Goal: Obtain resource: Download file/media

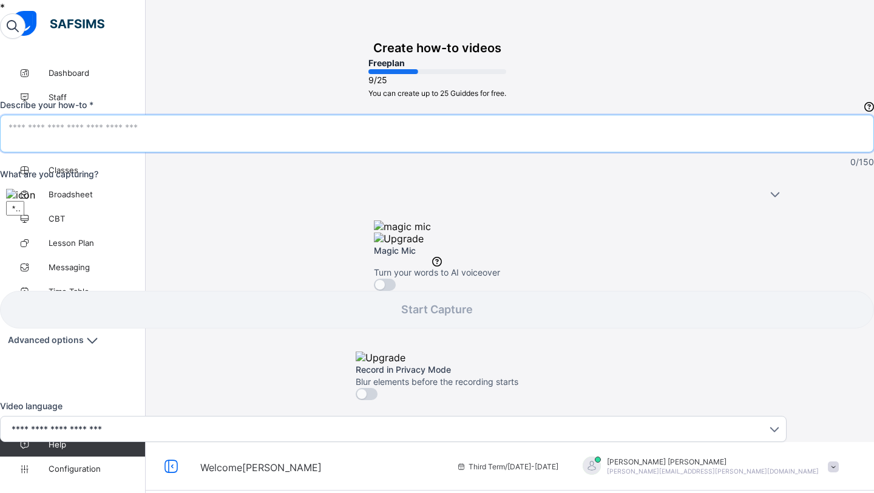
scroll to position [25, 0]
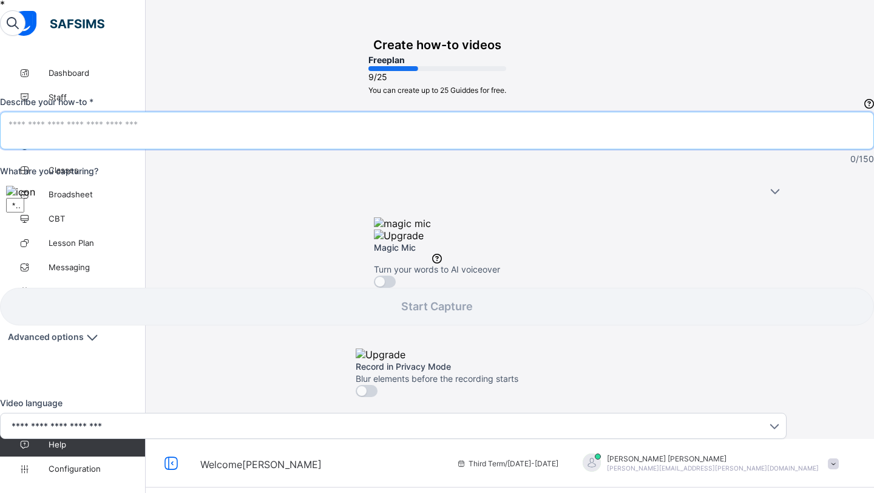
click at [688, 143] on textarea at bounding box center [436, 130] width 857 height 24
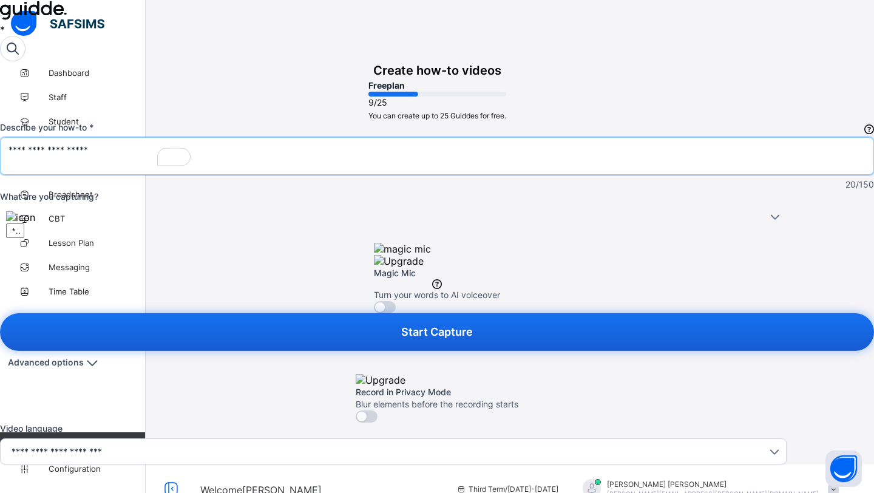
click at [193, 168] on textarea "**********" at bounding box center [100, 156] width 184 height 24
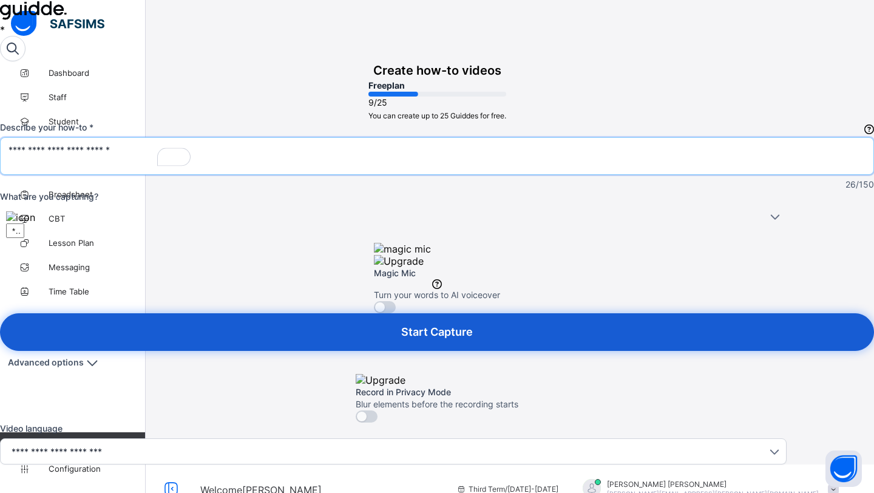
type textarea "**********"
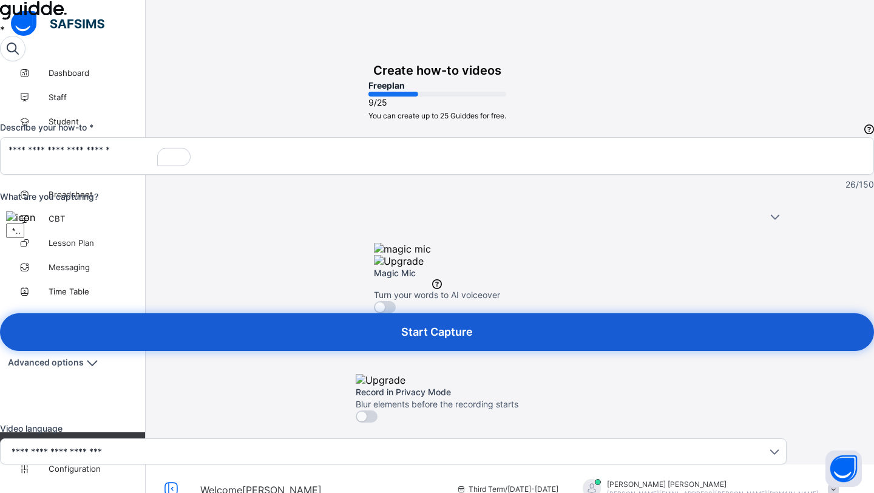
click at [707, 339] on button "Start Capture" at bounding box center [437, 332] width 874 height 38
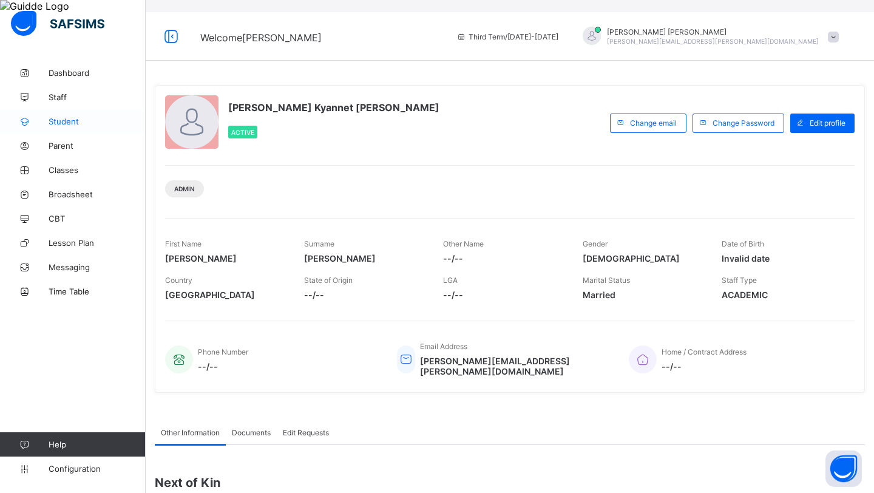
click at [77, 118] on span "Student" at bounding box center [97, 121] width 97 height 10
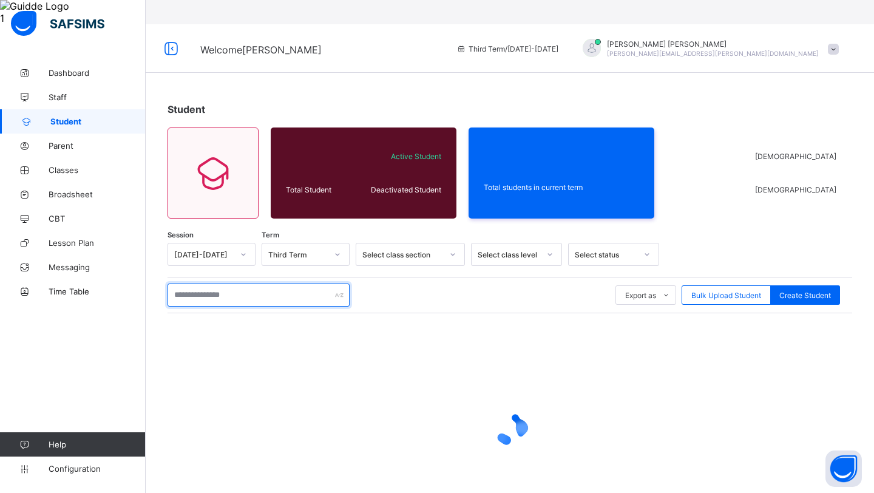
click at [260, 283] on input "text" at bounding box center [258, 294] width 182 height 23
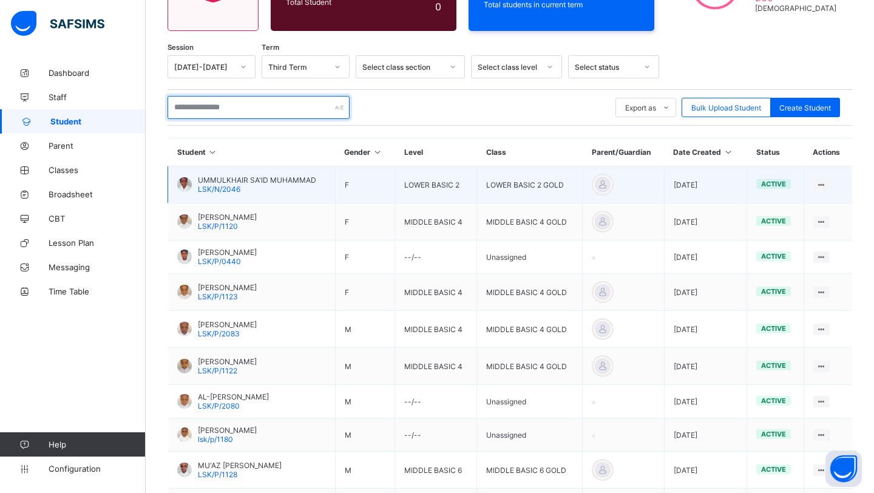
scroll to position [188, 0]
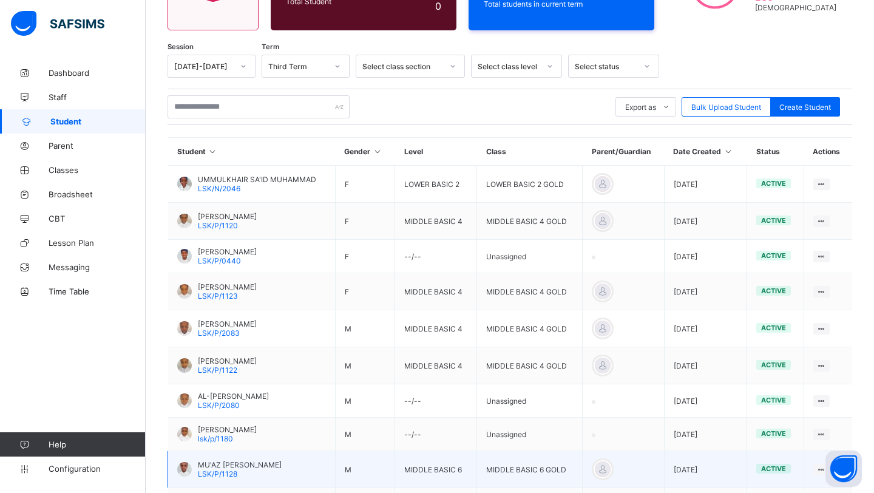
click at [278, 460] on span "MU'AZ [PERSON_NAME]" at bounding box center [240, 464] width 84 height 9
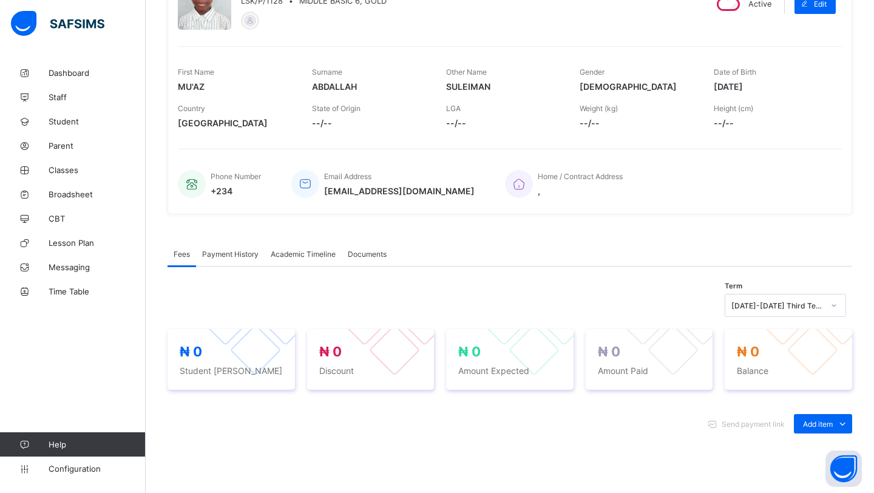
scroll to position [188, 0]
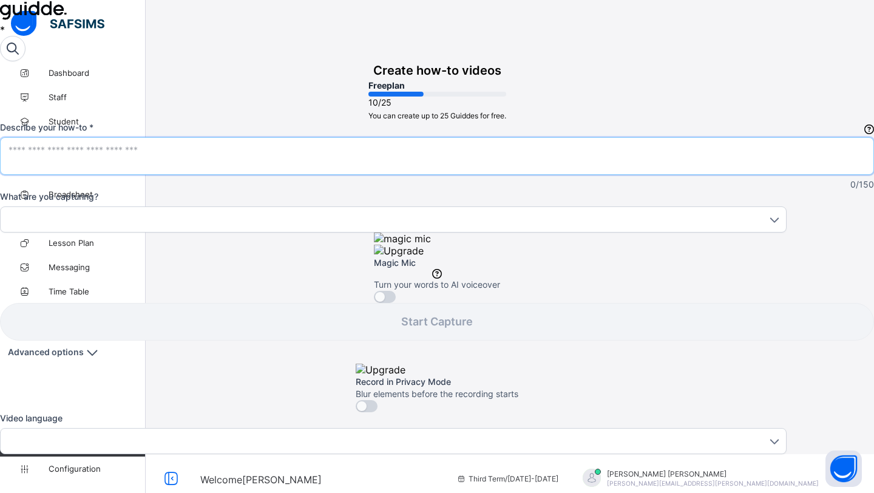
click at [675, 168] on textarea at bounding box center [436, 156] width 857 height 24
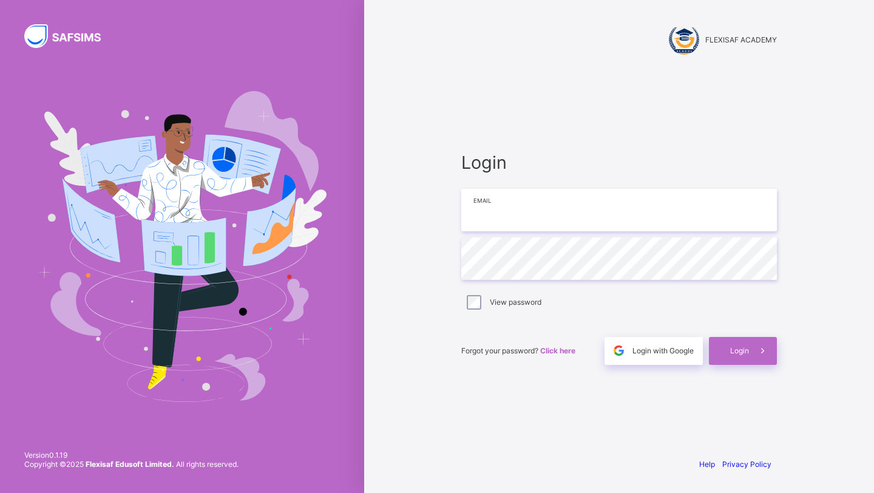
click at [483, 208] on input "email" at bounding box center [618, 210] width 315 height 42
type input "**********"
click at [740, 350] on span "Login" at bounding box center [739, 350] width 19 height 9
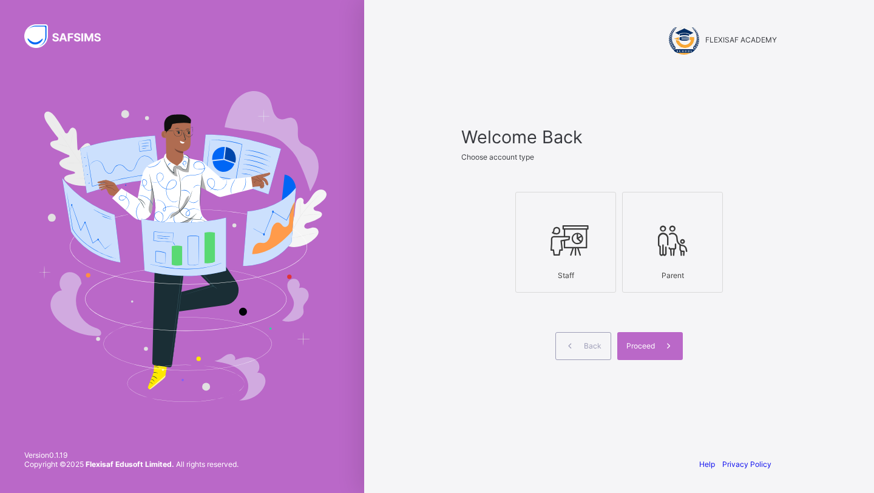
click at [593, 281] on div "Staff" at bounding box center [565, 274] width 87 height 21
click at [632, 351] on div "Proceed" at bounding box center [650, 346] width 66 height 28
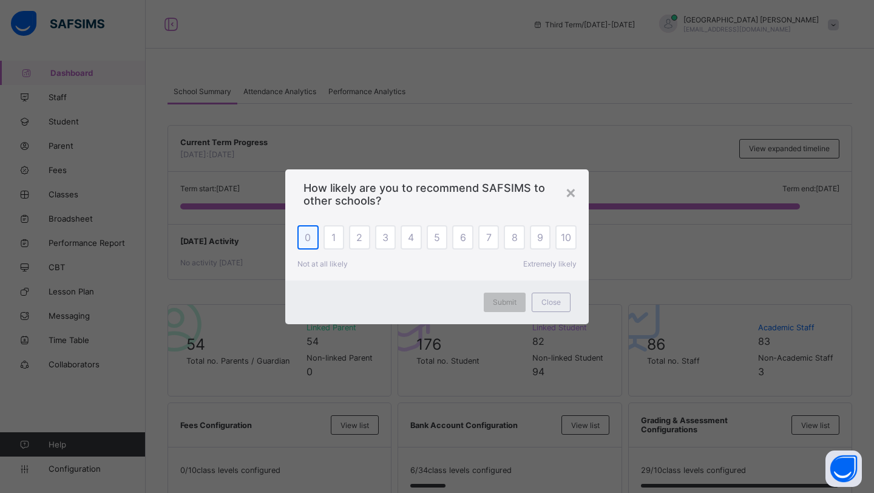
click at [306, 242] on div "0" at bounding box center [307, 237] width 21 height 24
click at [494, 298] on span "Submit" at bounding box center [505, 301] width 24 height 9
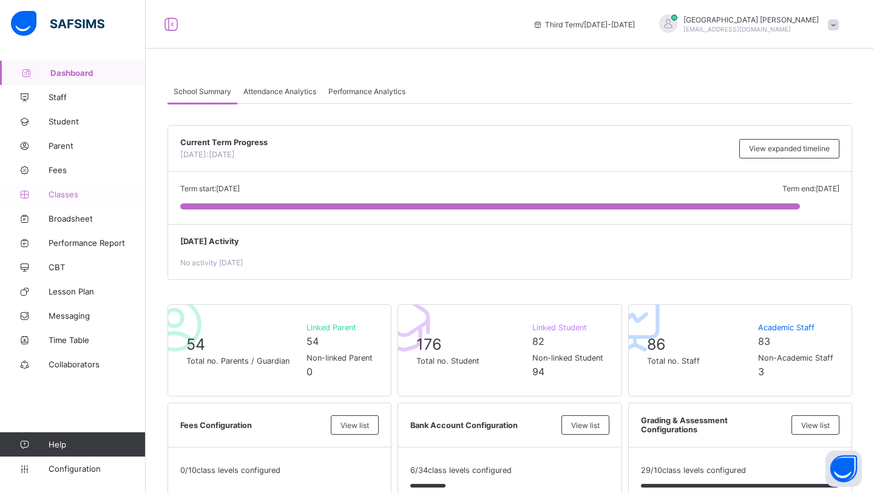
click at [73, 199] on link "Classes" at bounding box center [73, 194] width 146 height 24
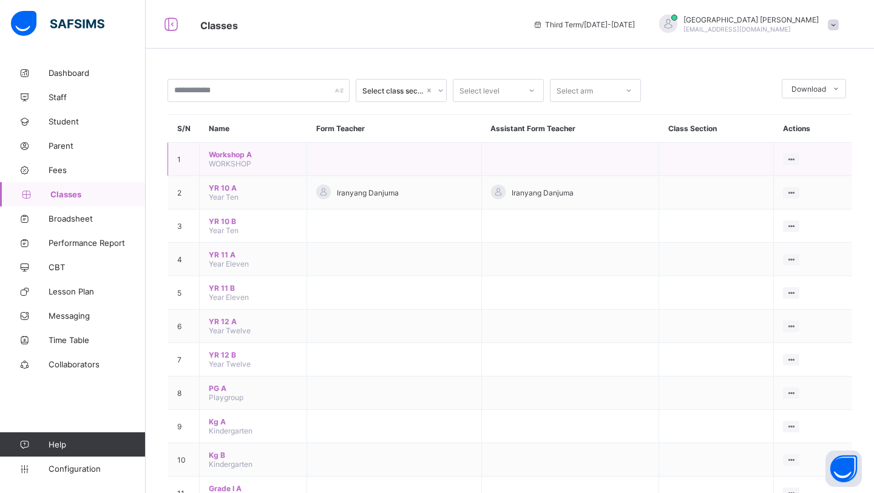
click at [247, 150] on span "Workshop A" at bounding box center [253, 154] width 89 height 9
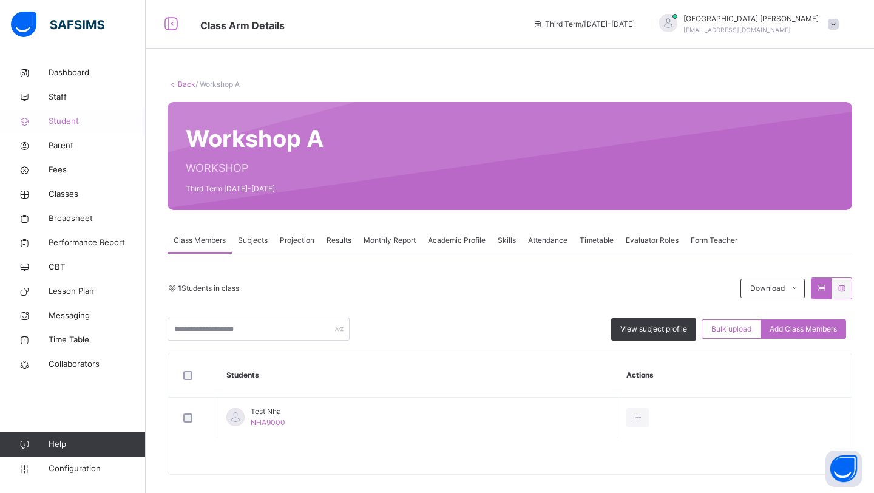
click at [69, 123] on span "Student" at bounding box center [97, 121] width 97 height 12
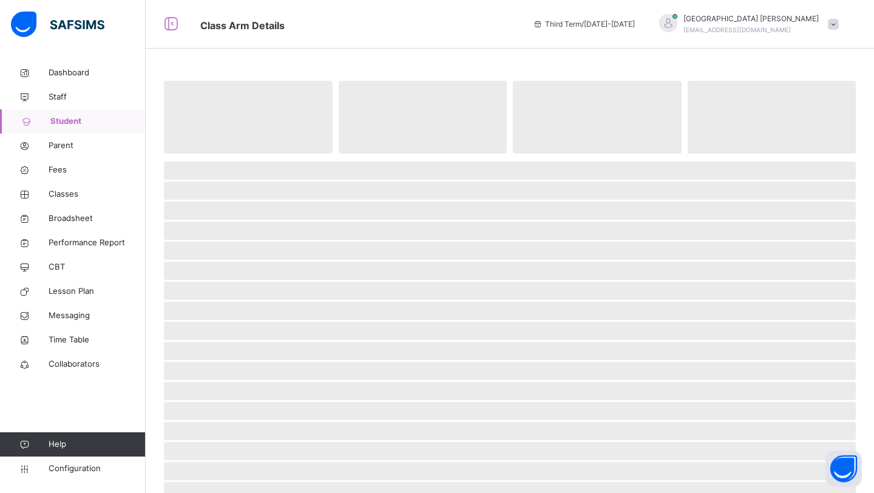
click at [69, 123] on span "Student" at bounding box center [97, 121] width 95 height 12
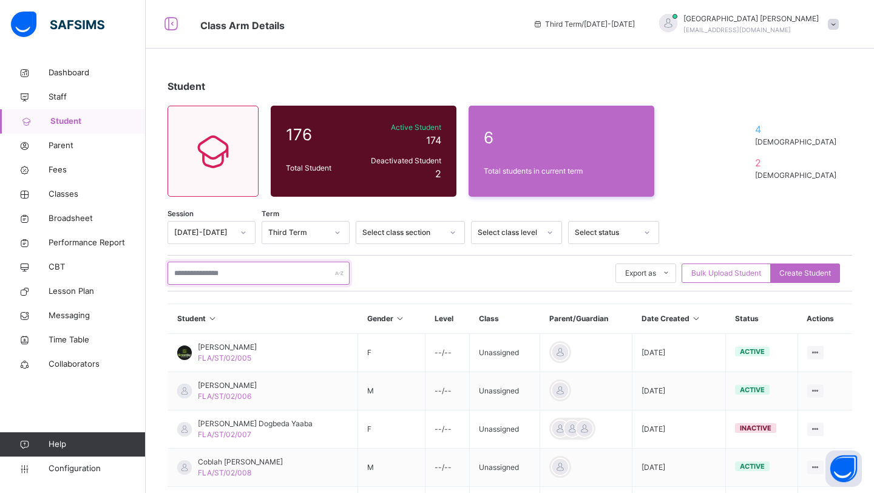
click at [280, 274] on input "text" at bounding box center [258, 272] width 182 height 23
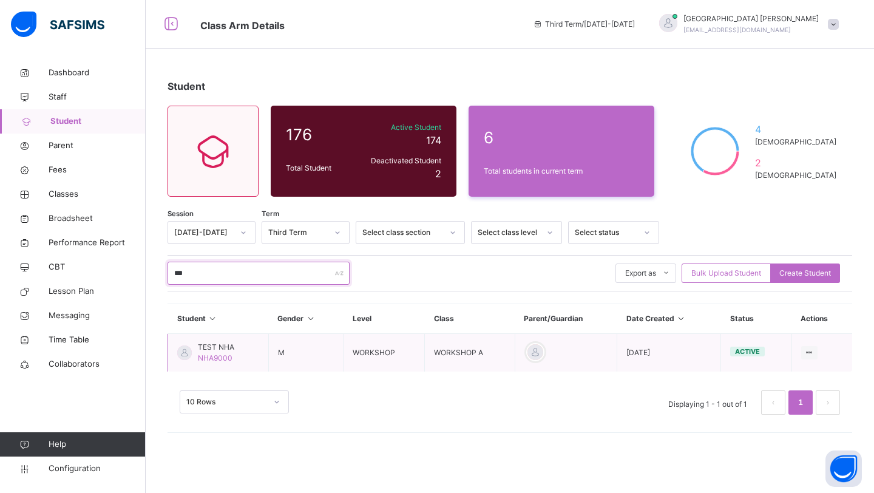
type input "***"
click at [240, 340] on td "TEST NHA NHA9000" at bounding box center [218, 353] width 101 height 38
click at [225, 347] on span "TEST NHA" at bounding box center [216, 347] width 36 height 11
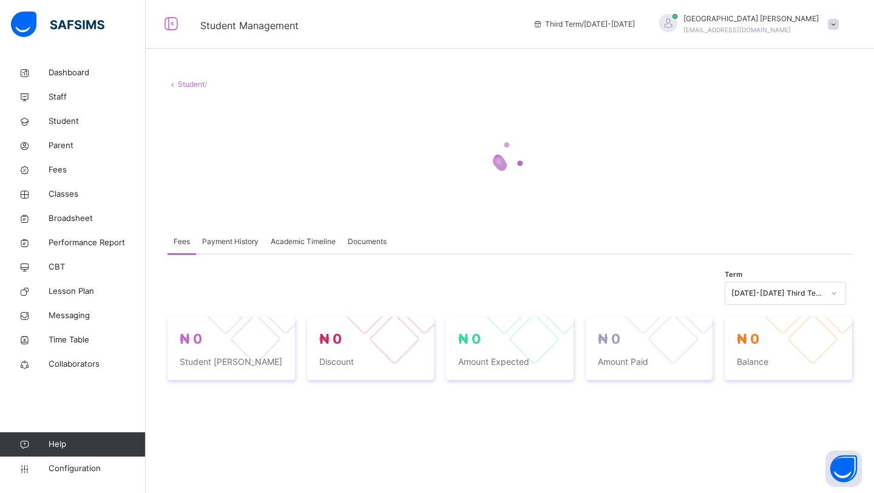
click at [302, 243] on span "Academic Timeline" at bounding box center [303, 241] width 65 height 11
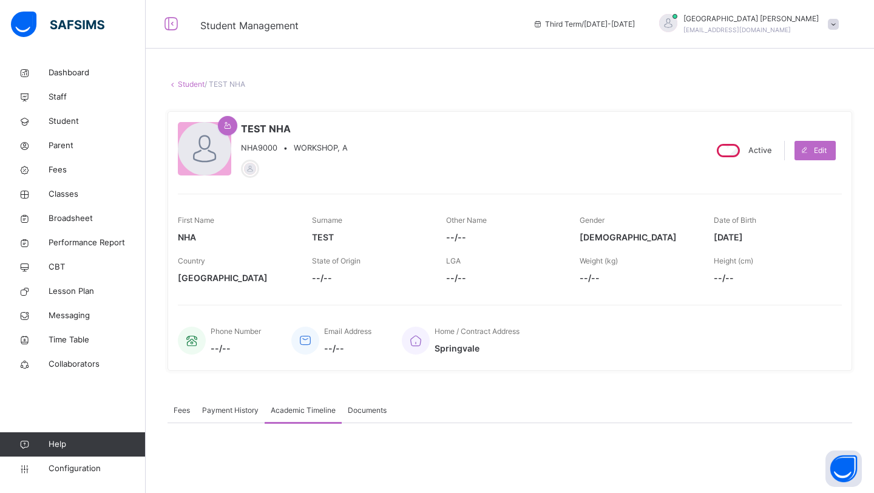
click at [240, 408] on span "Payment History" at bounding box center [230, 410] width 56 height 11
click at [292, 404] on div "Academic Timeline" at bounding box center [302, 410] width 77 height 24
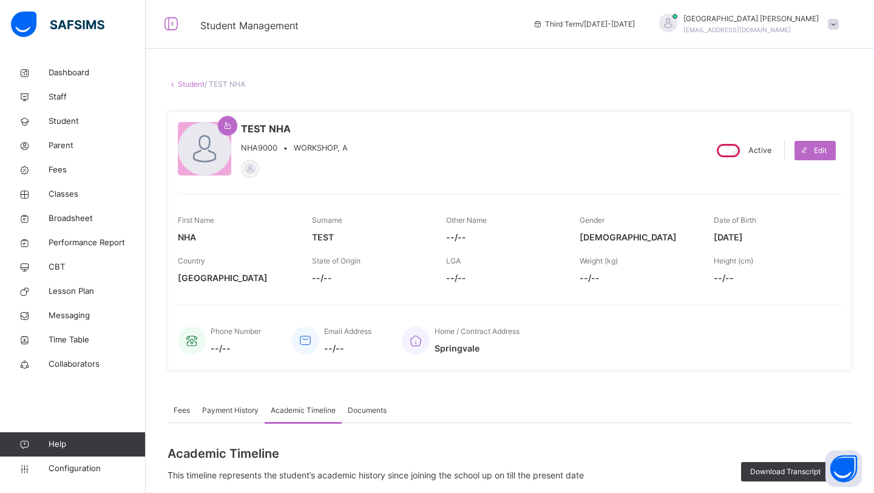
type textarea "**********"
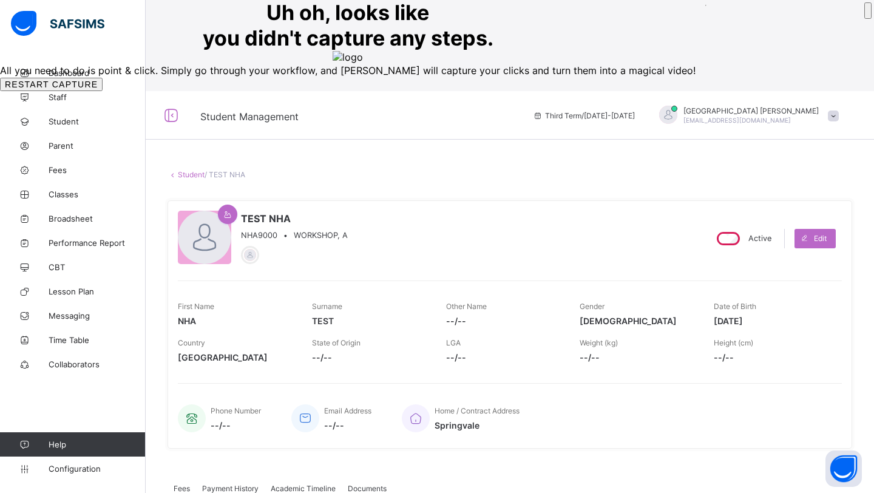
click at [103, 91] on button "RESTART CAPTURE" at bounding box center [51, 84] width 103 height 13
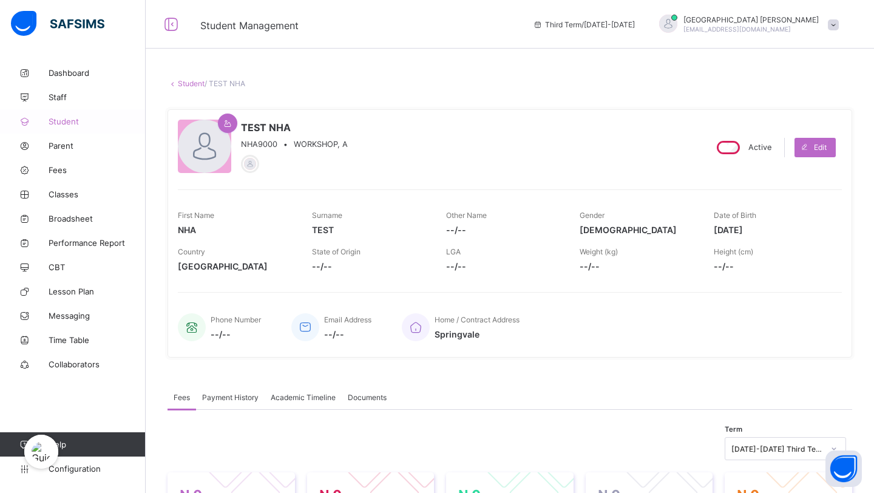
click at [64, 119] on span "Student" at bounding box center [97, 121] width 97 height 10
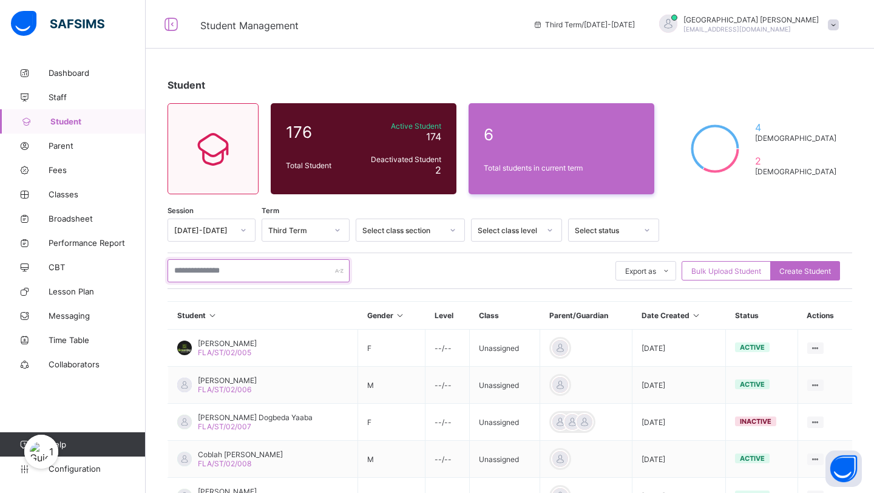
click at [244, 272] on input "text" at bounding box center [258, 270] width 182 height 23
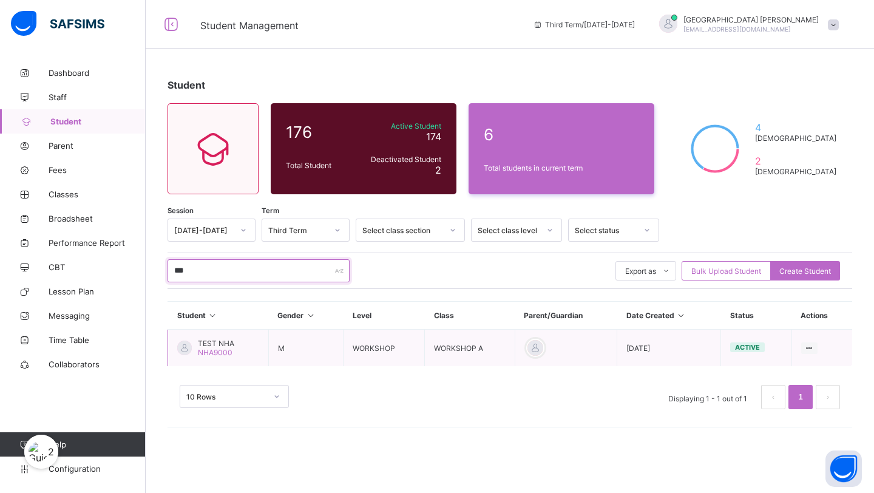
type input "***"
click at [215, 346] on span "TEST NHA" at bounding box center [216, 343] width 36 height 9
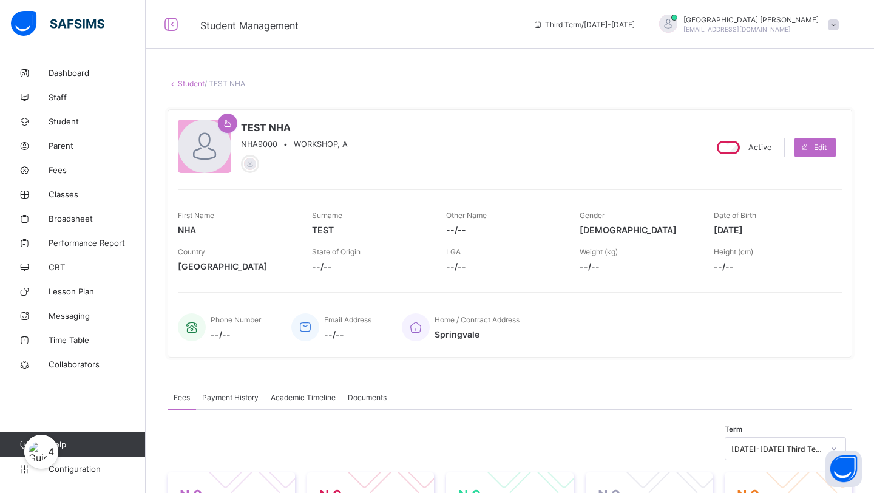
click at [291, 393] on span "Academic Timeline" at bounding box center [303, 397] width 65 height 9
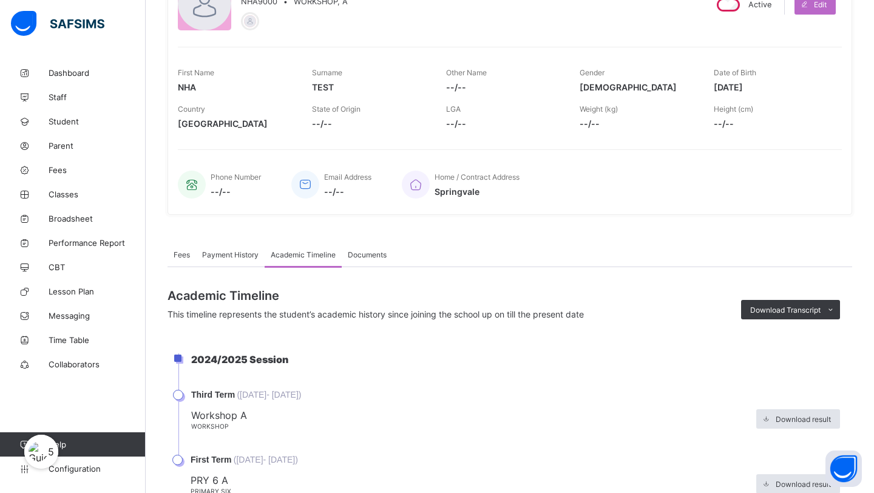
scroll to position [282, 0]
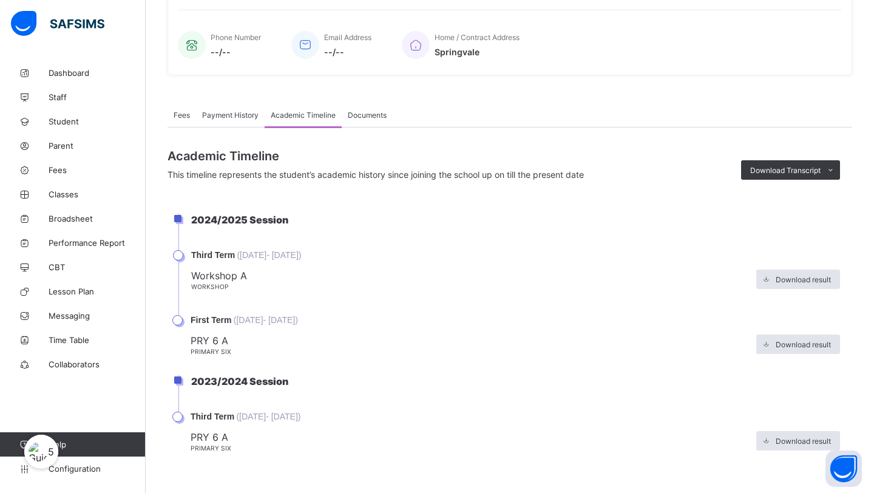
click at [750, 169] on span "Download Transcript" at bounding box center [785, 170] width 70 height 9
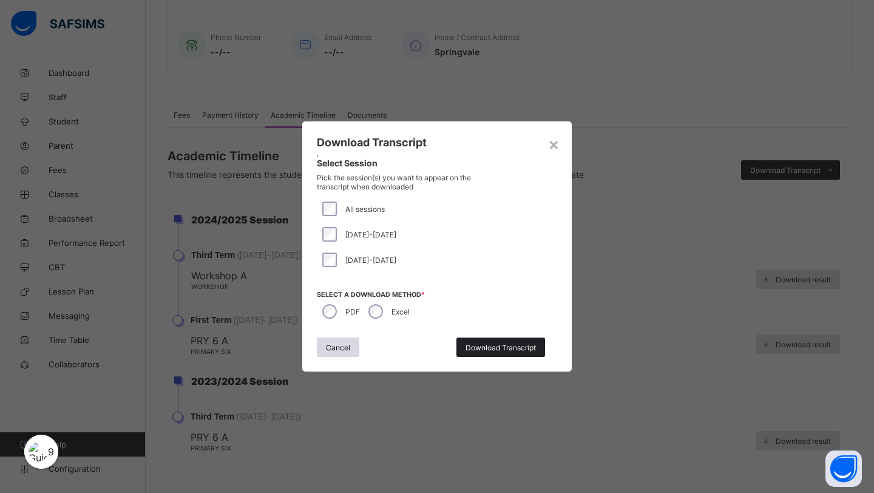
click at [499, 348] on span "Download Transcript" at bounding box center [500, 347] width 70 height 9
